Goal: Navigation & Orientation: Find specific page/section

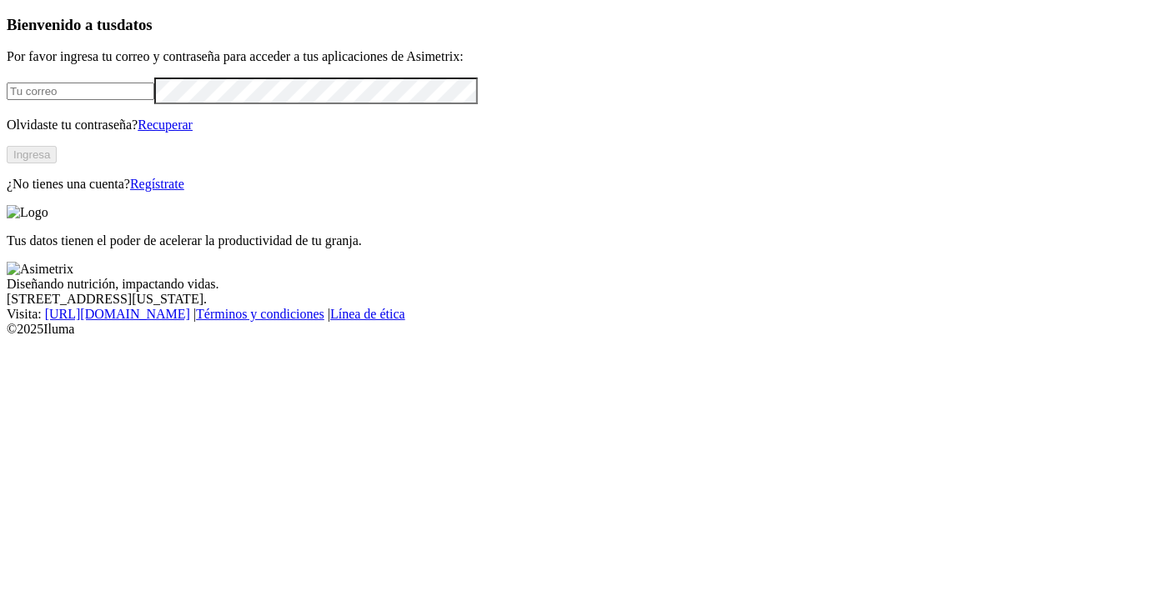
click at [103, 100] on input "email" at bounding box center [81, 92] width 148 height 18
type input "[EMAIL_ADDRESS][DOMAIN_NAME]"
click input "submit" at bounding box center [0, 0] width 0 height 0
